Goal: Check status

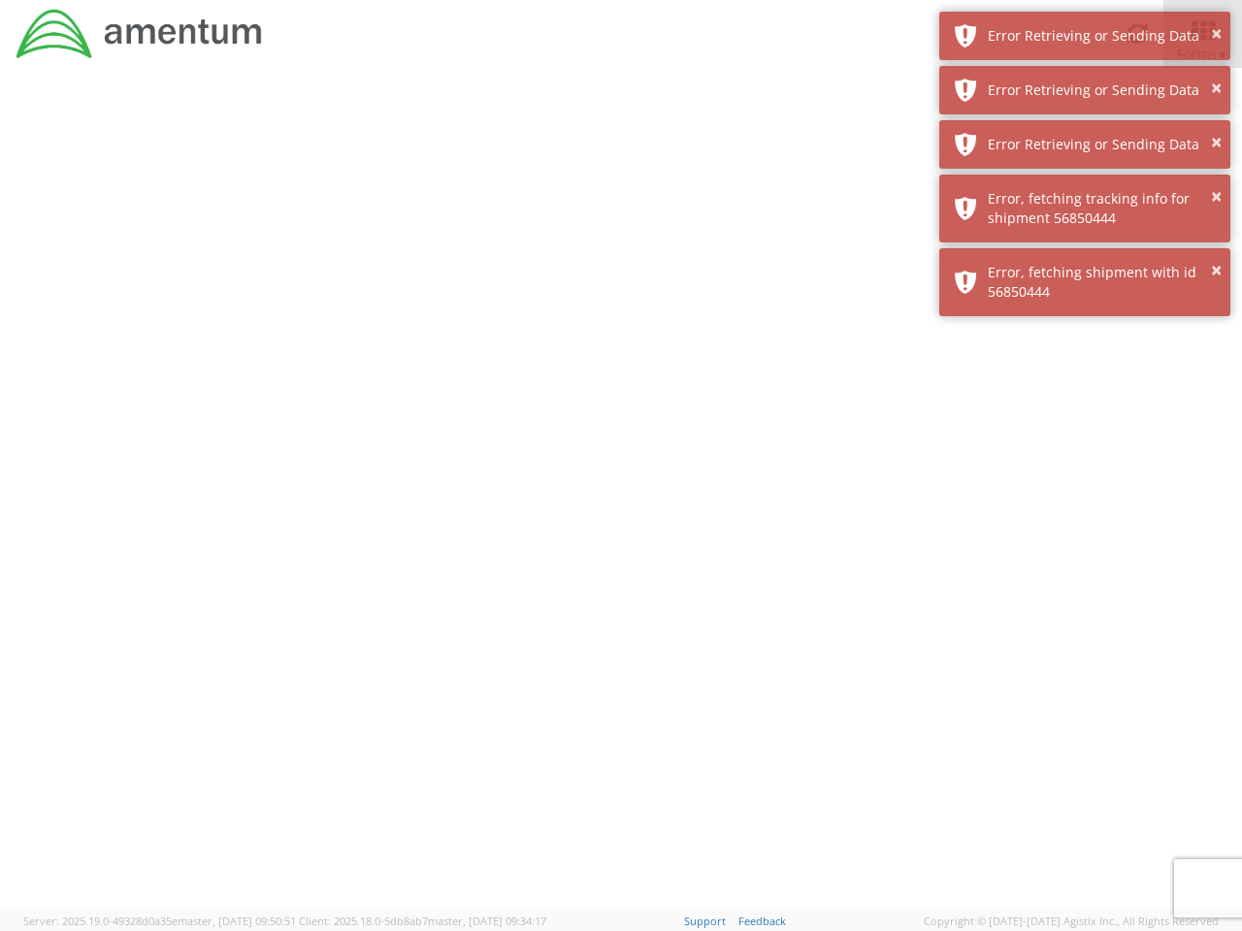
click at [621, 500] on div at bounding box center [621, 489] width 1242 height 843
click at [1085, 36] on div "Error Retrieving or Sending Data" at bounding box center [1102, 35] width 228 height 19
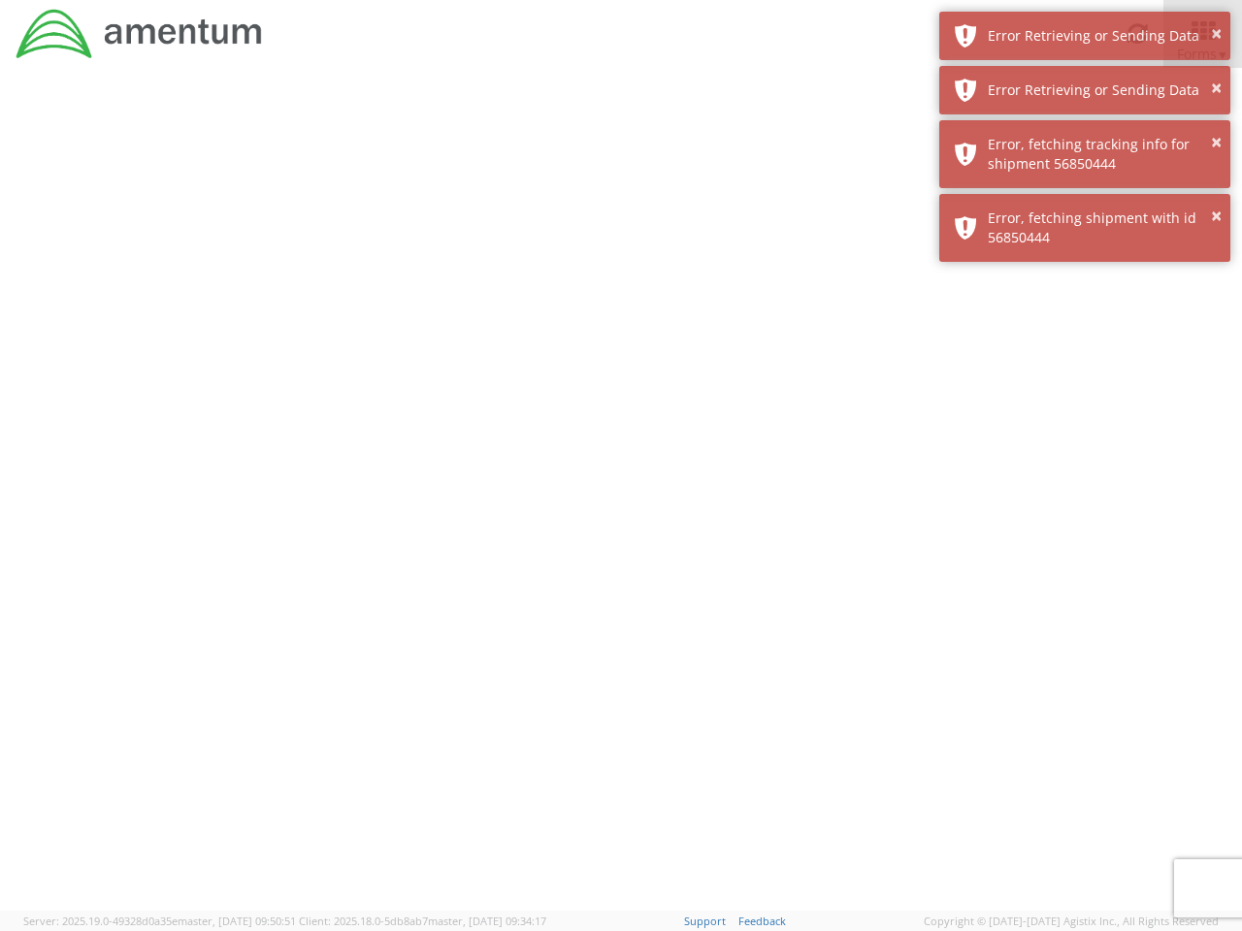
click at [1085, 90] on div "Error Retrieving or Sending Data" at bounding box center [1102, 90] width 228 height 19
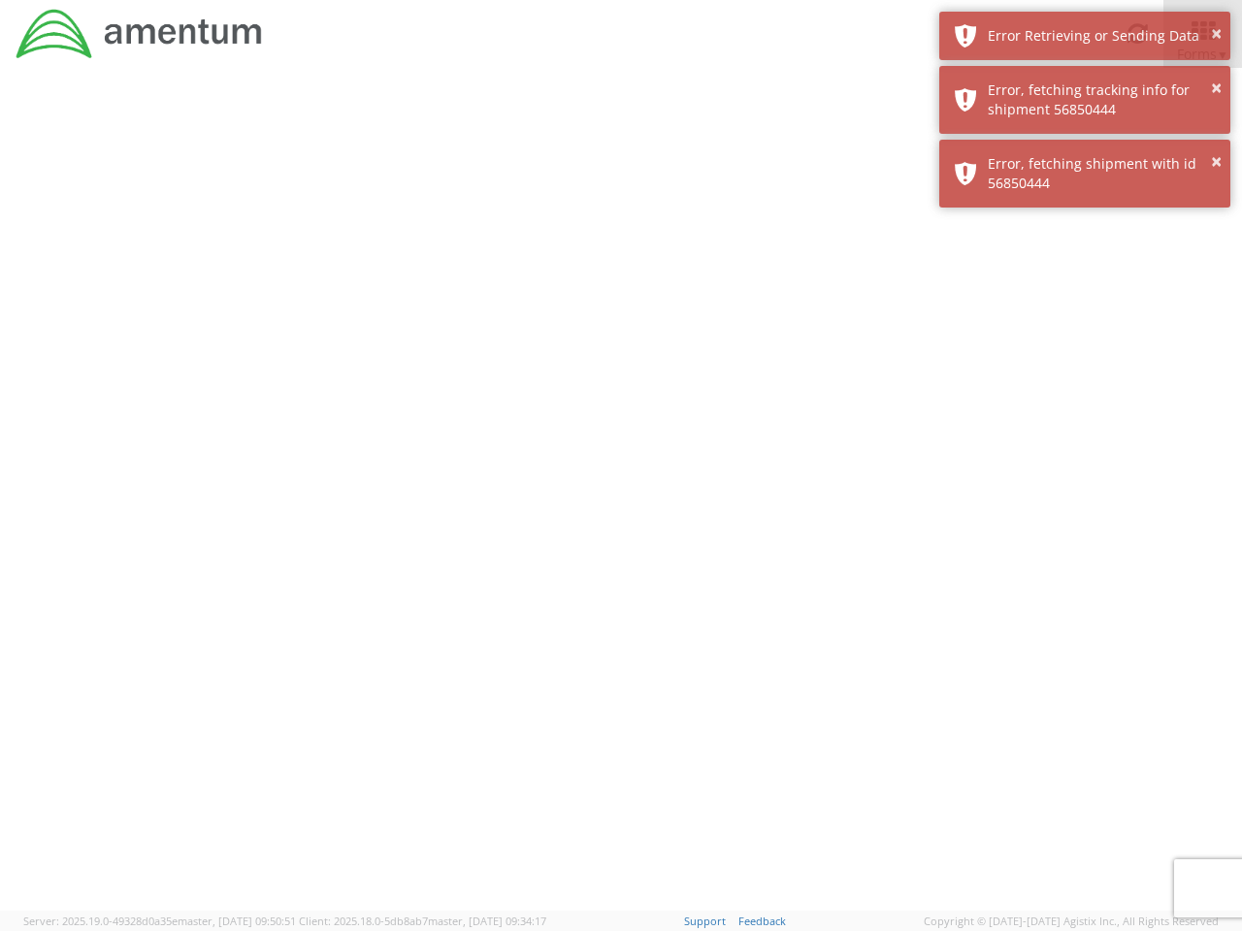
click at [1085, 145] on div "× Error, fetching shipment with id 56850444" at bounding box center [1084, 174] width 291 height 68
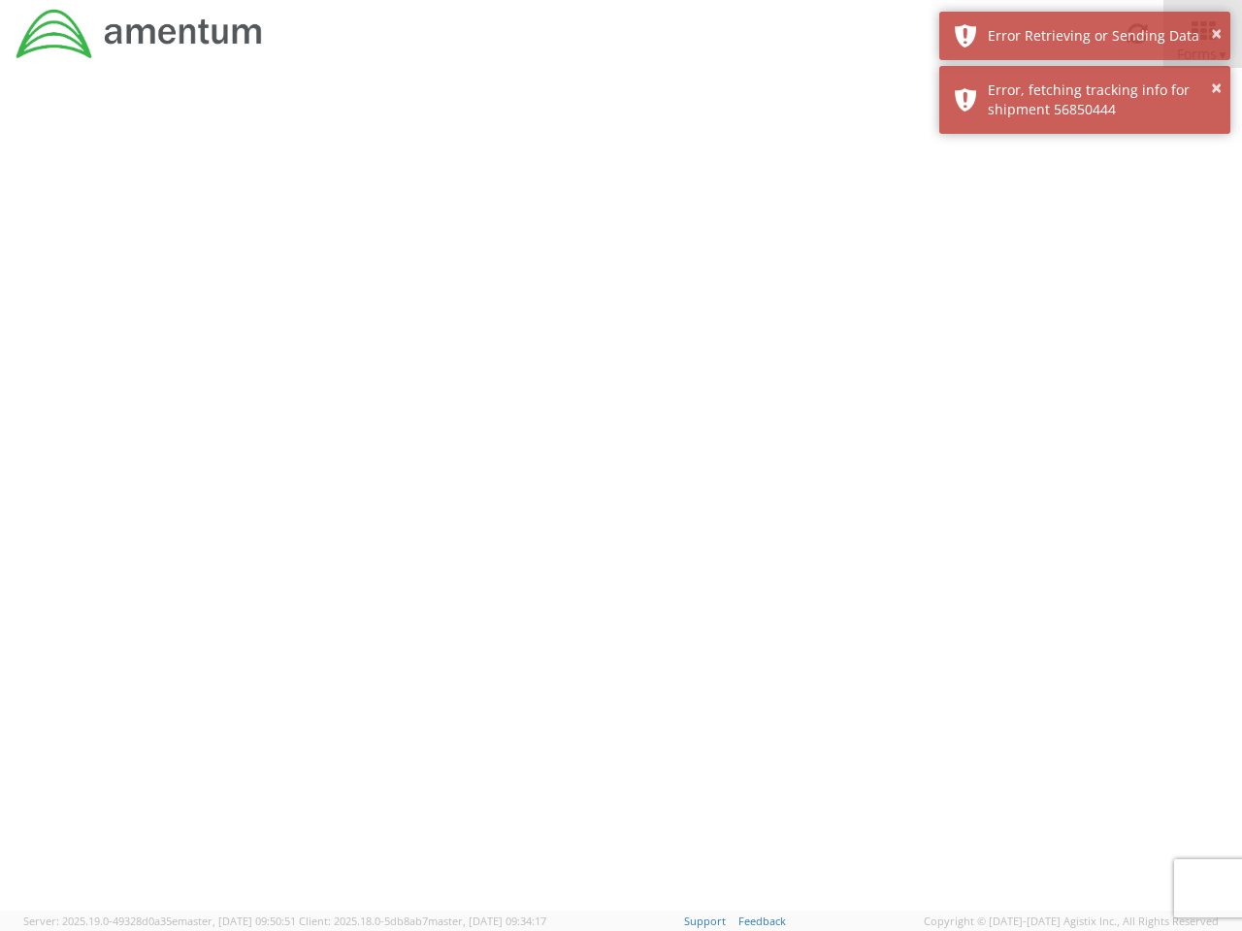
click at [1085, 209] on div at bounding box center [621, 489] width 1242 height 843
click at [1085, 282] on div at bounding box center [621, 489] width 1242 height 843
